Goal: Use online tool/utility: Utilize a website feature to perform a specific function

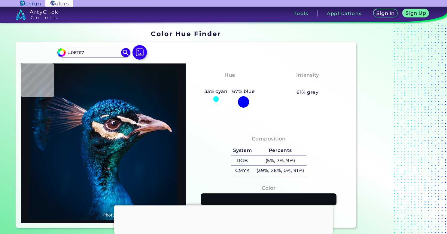
type input "#2e2c31"
type input "#2E2C31"
type input "#0d6f77"
type input "#0D6F77"
type input "#552c30"
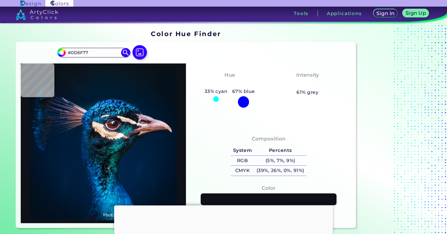
type input "#552C30"
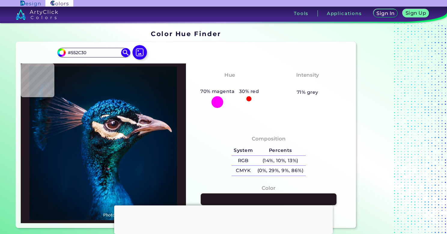
type input "#14101c"
type input "#14101C"
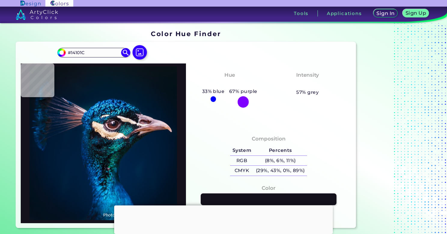
type input "#190f16"
type input "#190F16"
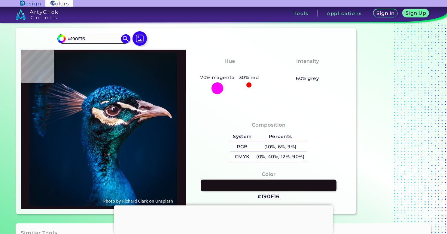
type input "#452427"
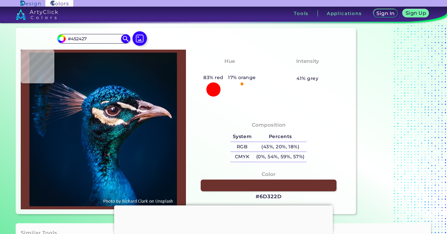
type input "#6d322d"
type input "#6D322D"
type input "#702f28"
type input "#702F28"
type input "#e9d7d5"
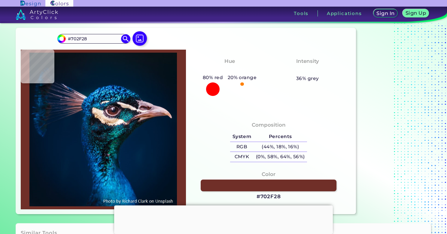
type input "#E9D7D5"
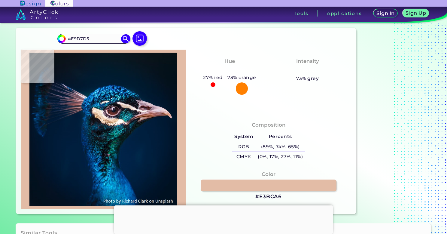
type input "#e3bca6"
type input "#E3BCA6"
type input "#cfa086"
type input "#CFA086"
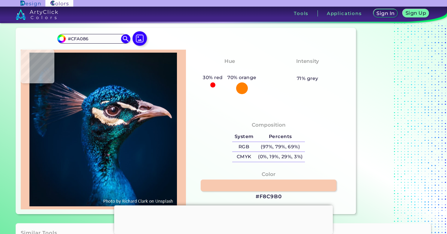
type input "#f8c9b0"
type input "#F8C9B0"
type input "#f7d0bb"
type input "#F7D0BB"
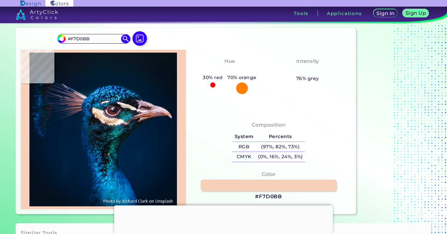
type input "#f6d9c6"
type input "#F6D9C6"
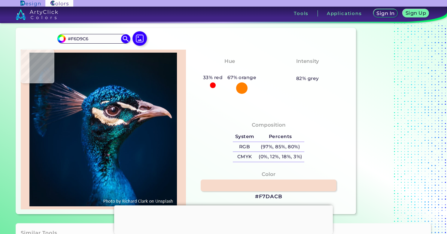
type input "#f7dacb"
type input "#F7DACB"
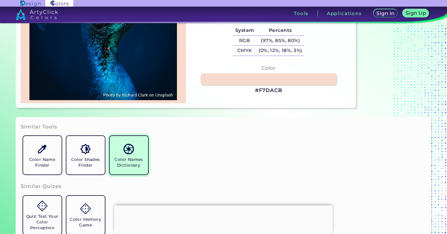
scroll to position [120, 0]
click at [122, 151] on link "Color Names Dictionary" at bounding box center [128, 154] width 43 height 43
